Goal: Information Seeking & Learning: Obtain resource

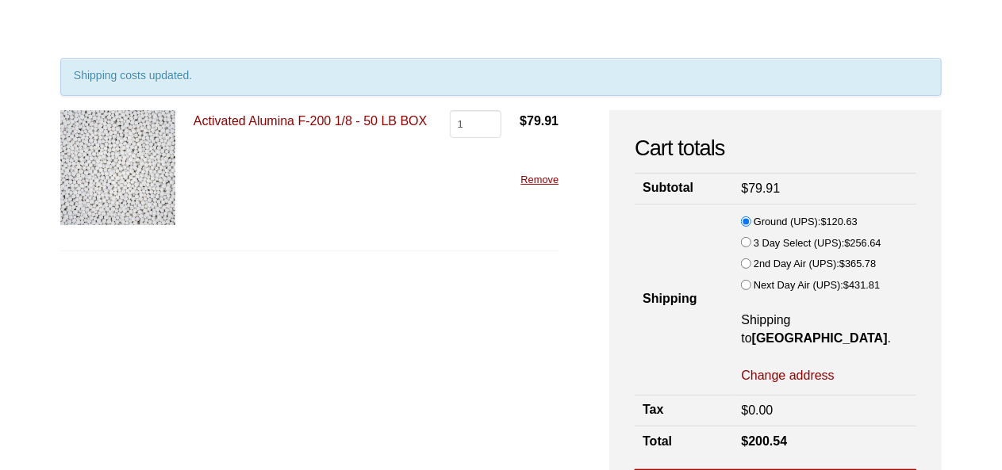
click at [119, 205] on img at bounding box center [117, 167] width 115 height 115
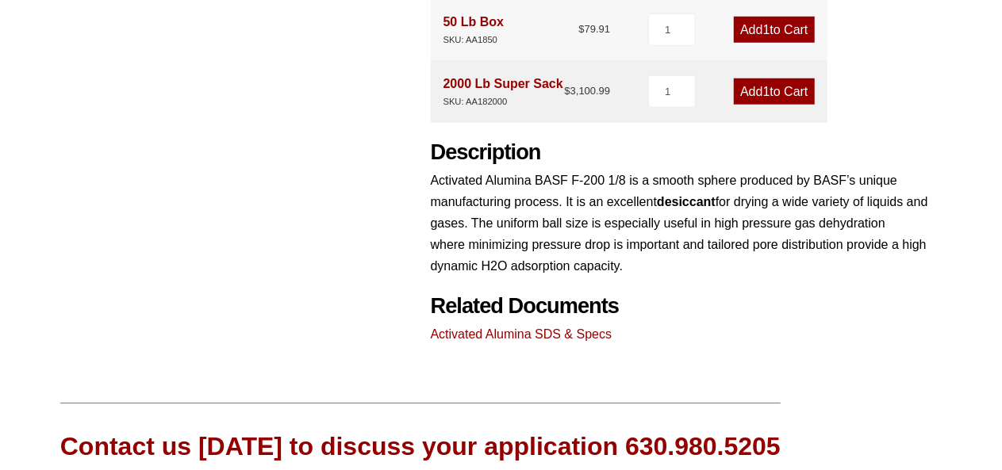
scroll to position [688, 0]
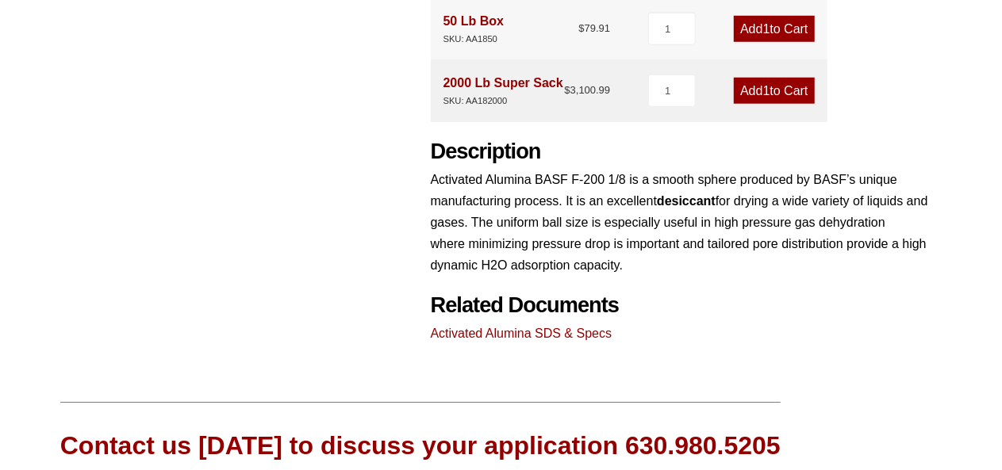
click at [543, 338] on link "Activated Alumina SDS & Specs" at bounding box center [522, 333] width 182 height 13
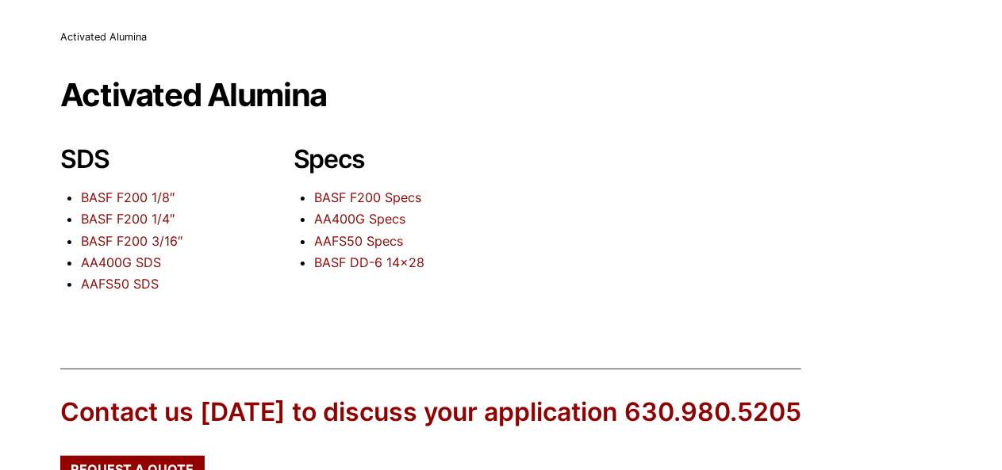
scroll to position [92, 0]
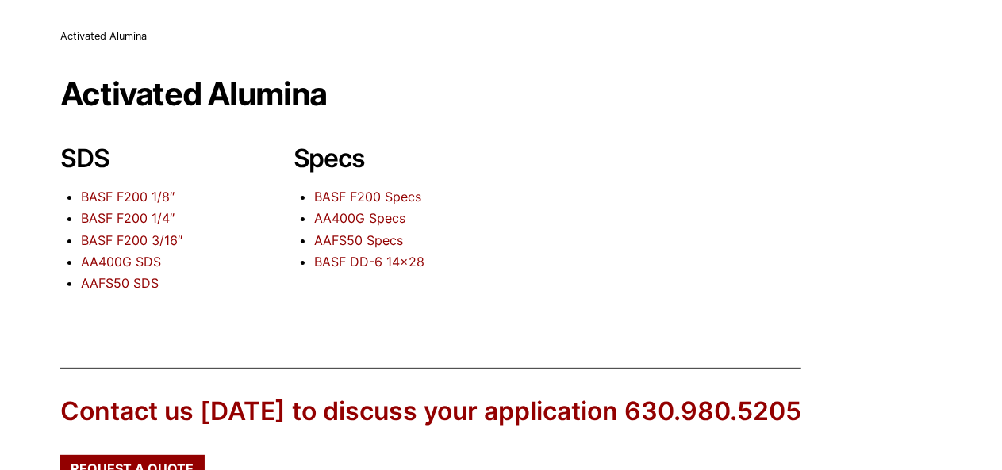
click at [128, 200] on link "BASF F200 1/8″" at bounding box center [128, 197] width 94 height 16
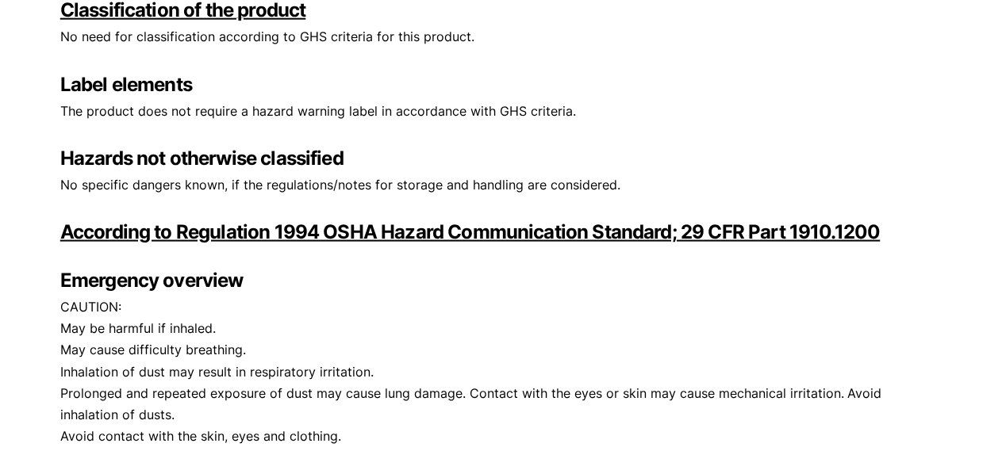
scroll to position [988, 0]
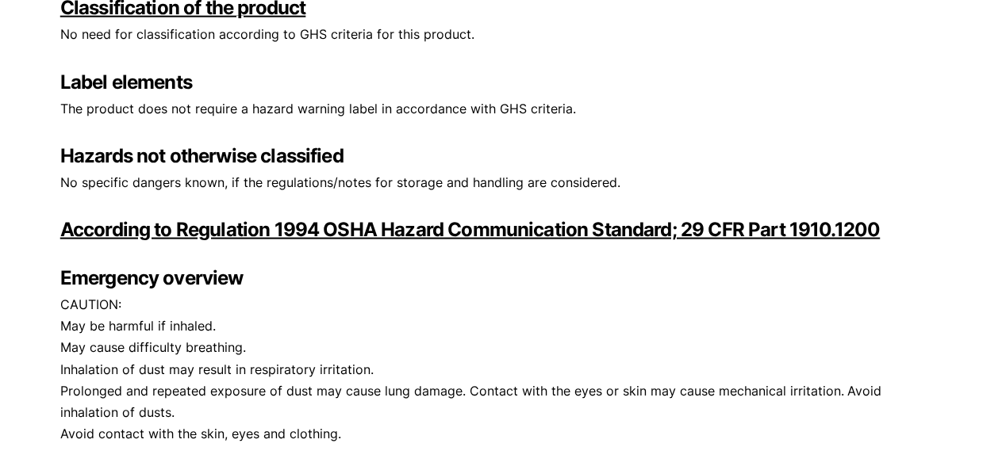
drag, startPoint x: 508, startPoint y: 238, endPoint x: 465, endPoint y: 324, distance: 96.5
click at [465, 324] on div "No specific dangers known, if the regulations/notes for storage and handling ar…" at bounding box center [500, 386] width 881 height 429
click at [465, 324] on p "CAUTION: May be harmful if inhaled. May cause difficulty breathing. Inhalation …" at bounding box center [500, 369] width 881 height 151
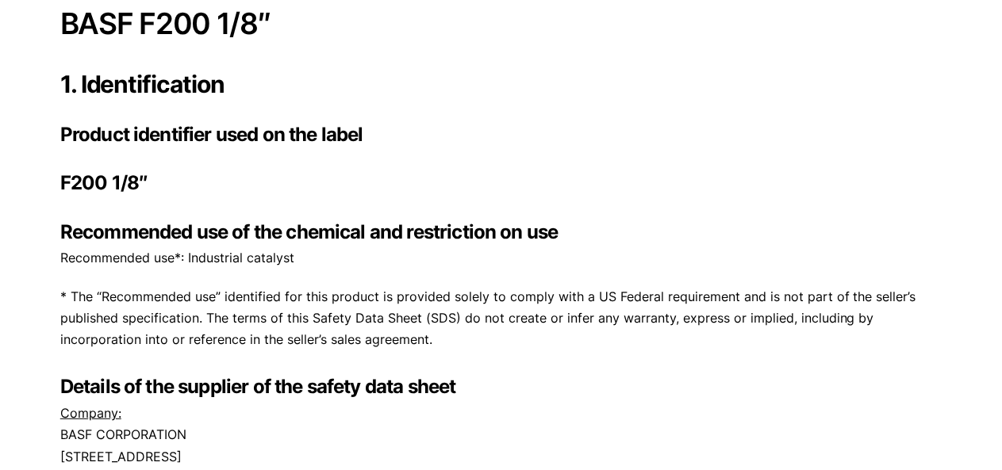
scroll to position [0, 0]
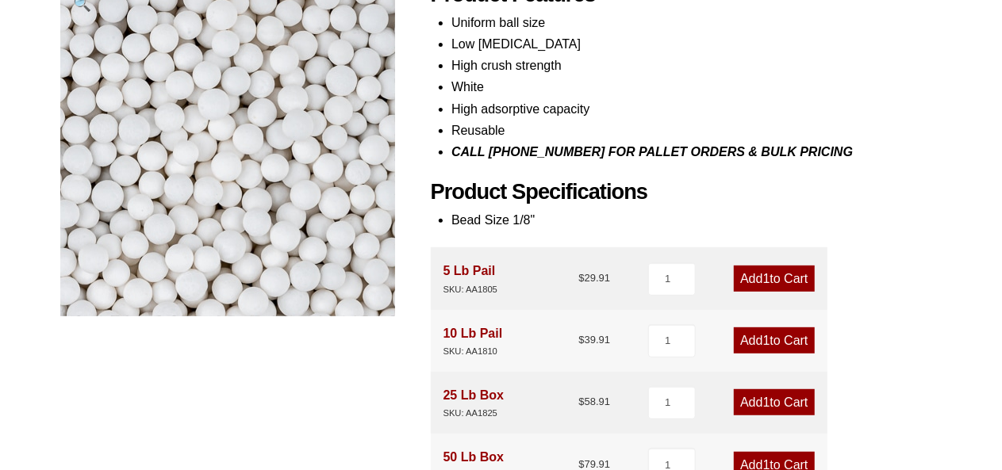
scroll to position [243, 0]
